Goal: Information Seeking & Learning: Learn about a topic

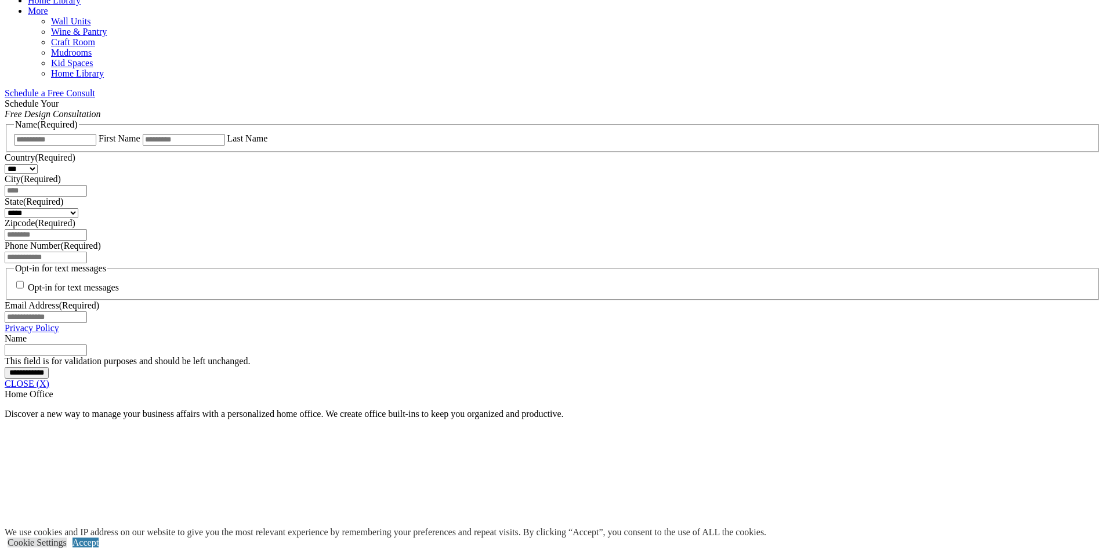
scroll to position [677, 0]
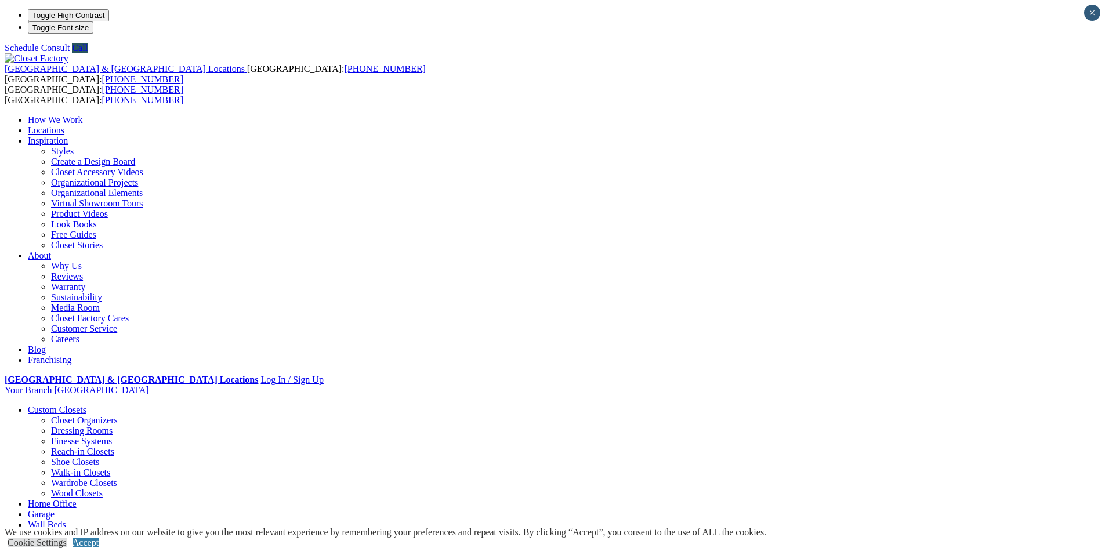
click at [117, 478] on link "Wardrobe Closets" at bounding box center [84, 483] width 66 height 10
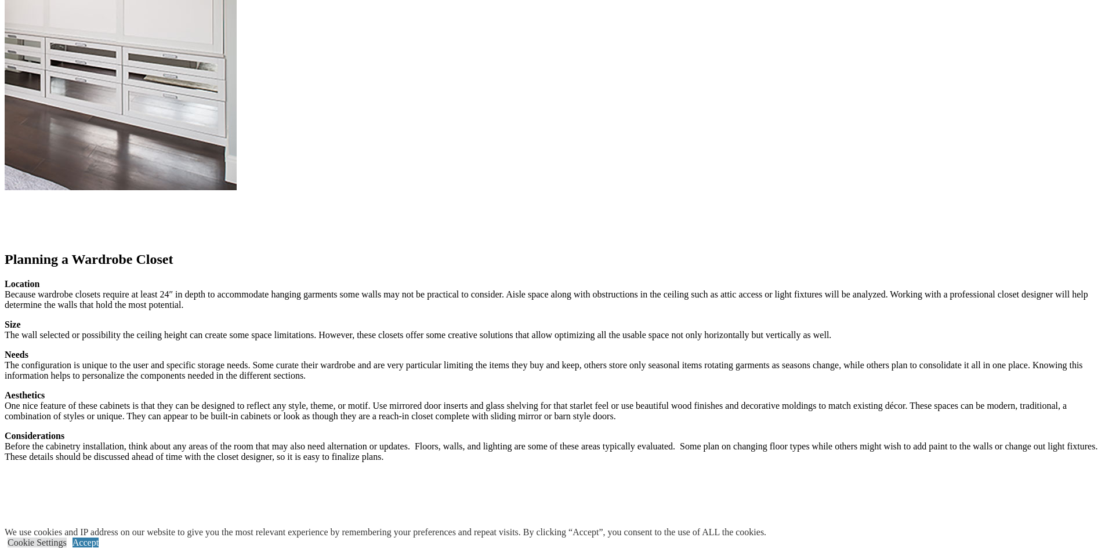
scroll to position [1508, 0]
